Goal: Book appointment/travel/reservation

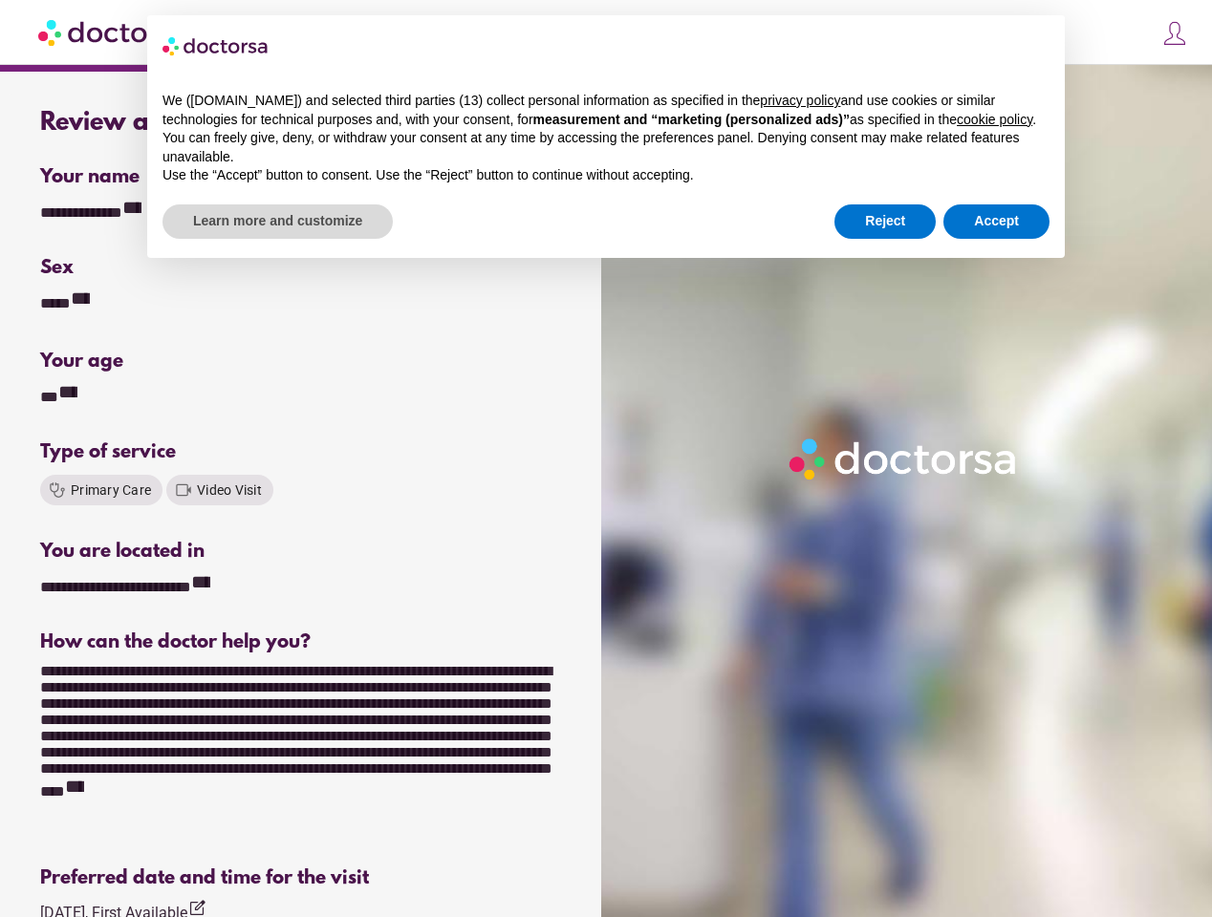
click at [606, 459] on div at bounding box center [910, 523] width 618 height 917
click at [104, 210] on div "**********" at bounding box center [104, 211] width 129 height 26
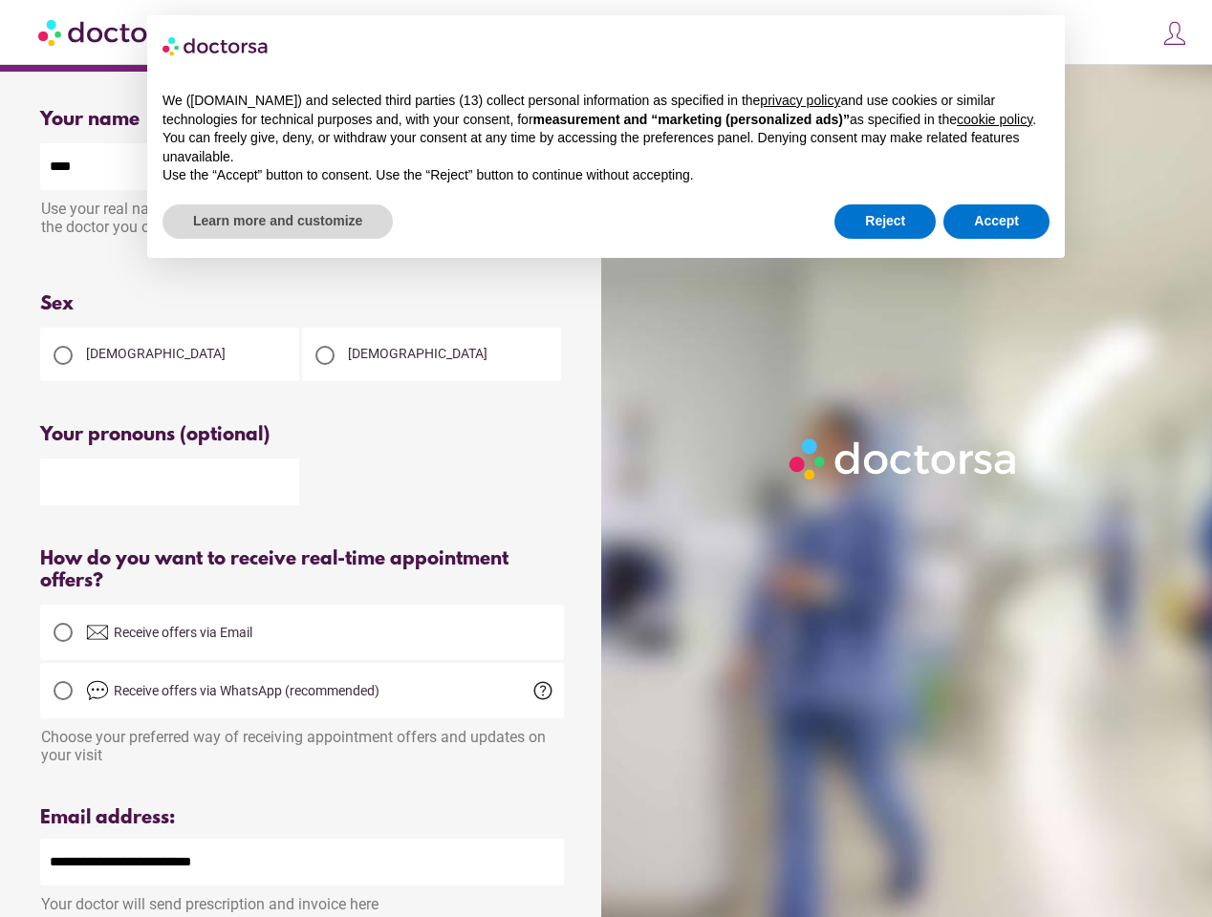
click at [68, 301] on div "Sex" at bounding box center [302, 304] width 524 height 22
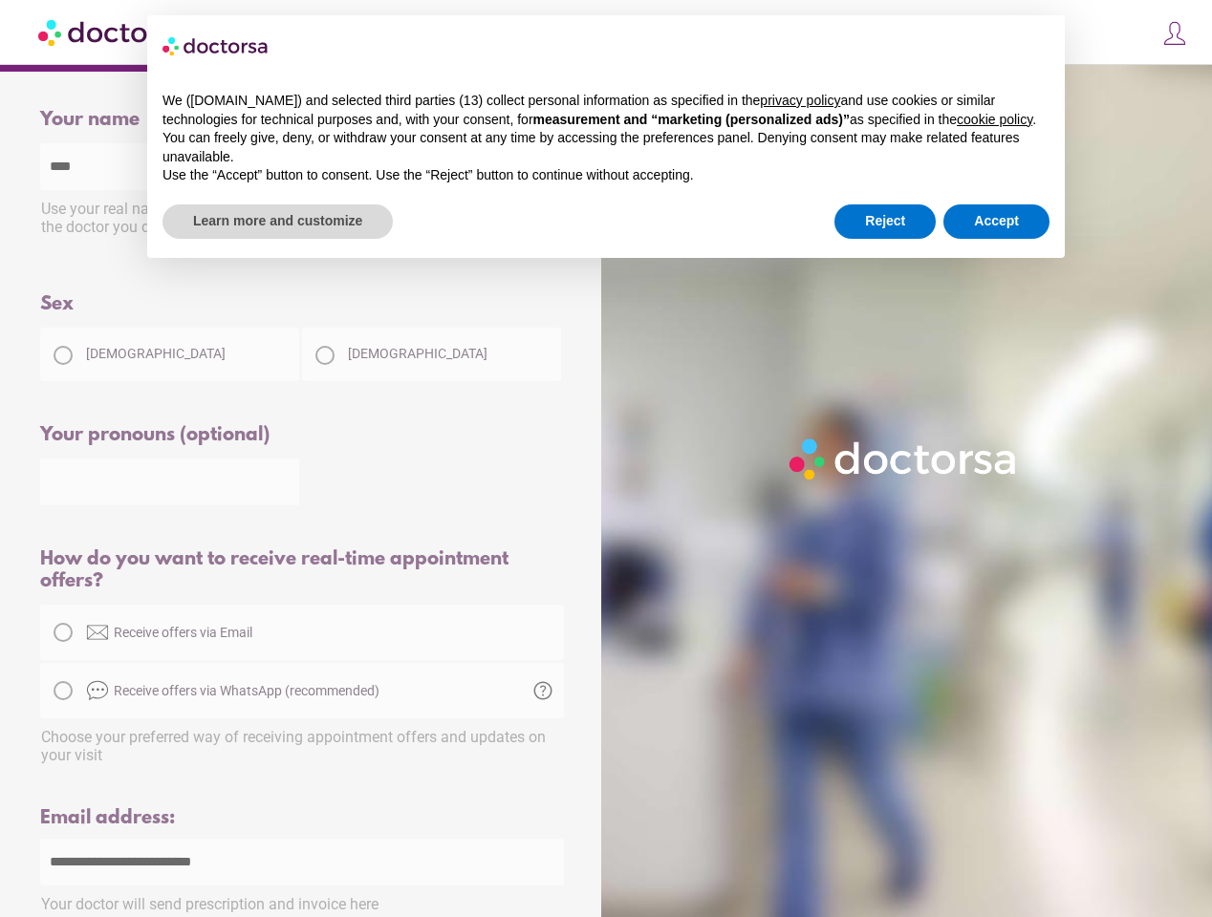
click at [60, 395] on div "Please select an option" at bounding box center [302, 398] width 524 height 24
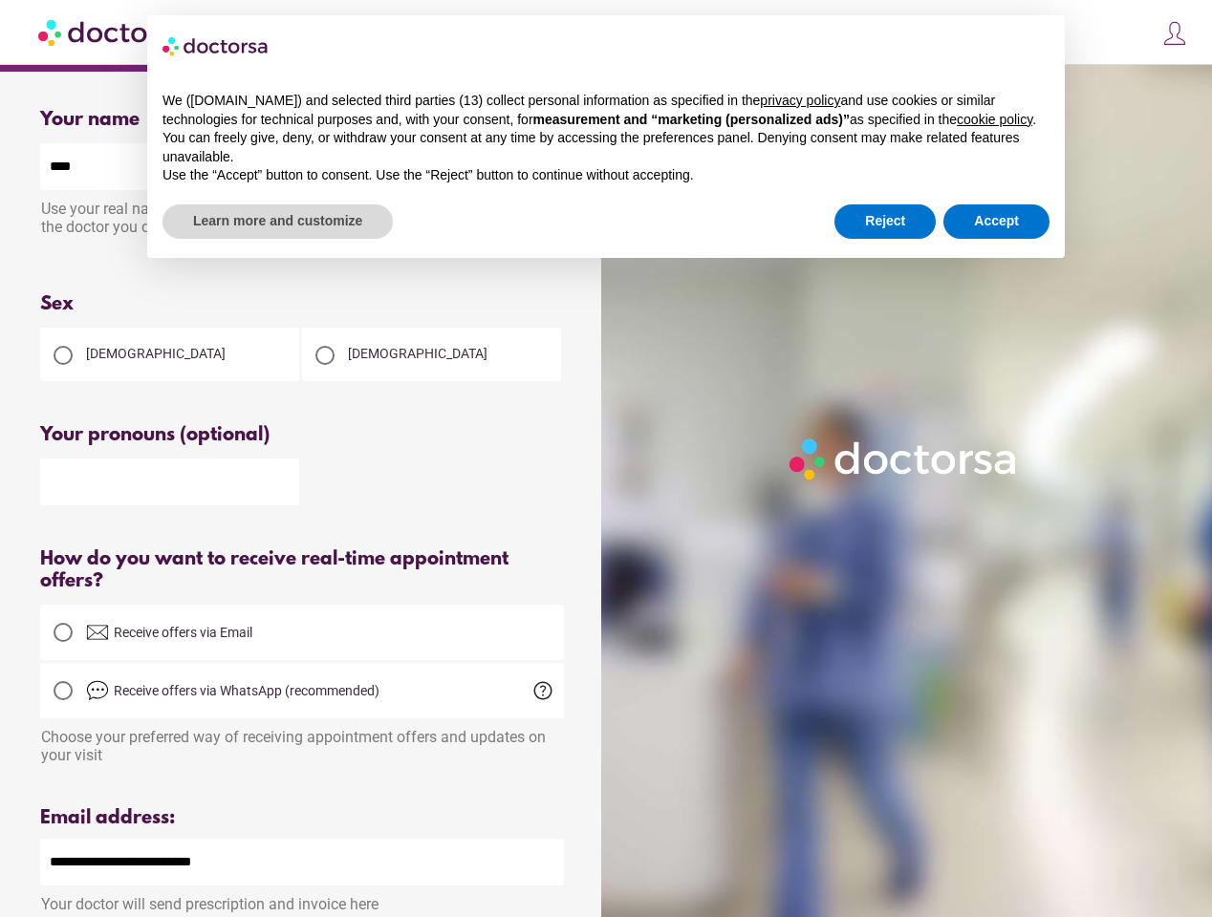
click at [101, 490] on input "text" at bounding box center [169, 482] width 259 height 47
click at [220, 490] on input "text" at bounding box center [169, 482] width 259 height 47
click at [137, 585] on div "How do you want to receive real-time appointment offers?" at bounding box center [302, 571] width 524 height 44
click at [302, 748] on div "Choose your preferred way of receiving appointment offers and updates on your v…" at bounding box center [302, 742] width 524 height 46
click at [126, 908] on div "Your doctor will send prescription and invoice here" at bounding box center [302, 900] width 524 height 28
